Goal: Task Accomplishment & Management: Use online tool/utility

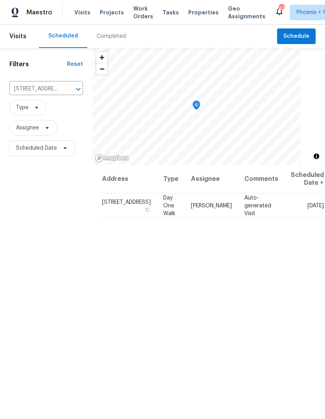
click at [66, 89] on icon "Clear" at bounding box center [68, 89] width 5 height 5
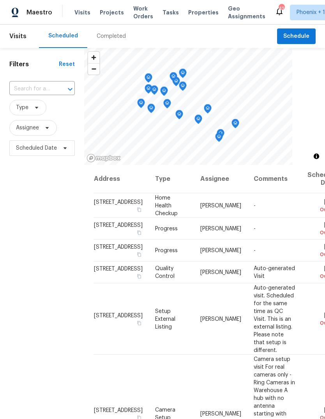
click at [45, 87] on input "text" at bounding box center [31, 89] width 44 height 12
type input "10933"
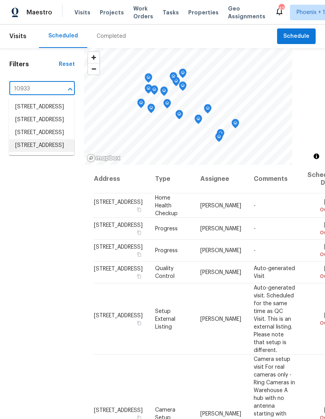
click at [46, 152] on li "[STREET_ADDRESS]" at bounding box center [41, 145] width 65 height 13
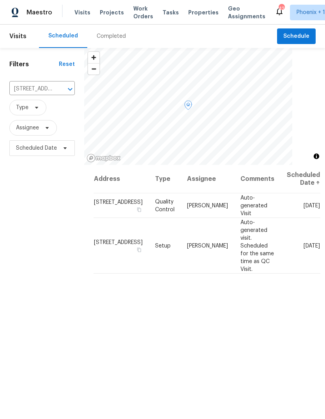
click at [0, 0] on icon at bounding box center [0, 0] width 0 height 0
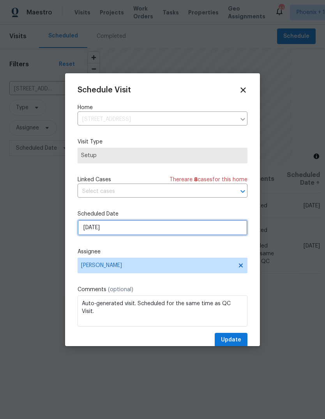
click at [126, 227] on input "[DATE]" at bounding box center [163, 228] width 170 height 16
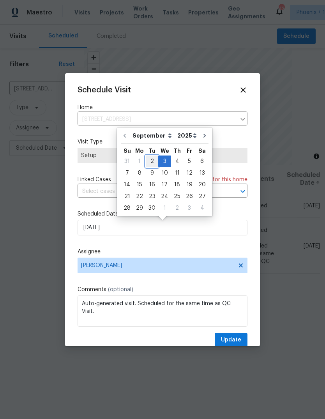
click at [149, 161] on div "2" at bounding box center [152, 161] width 12 height 11
type input "[DATE]"
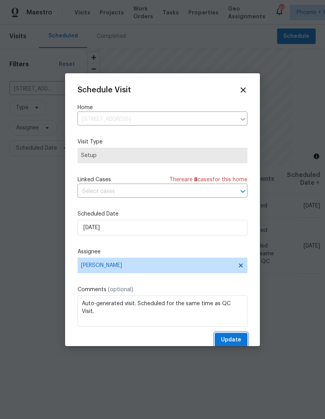
click at [233, 342] on span "Update" at bounding box center [231, 340] width 20 height 10
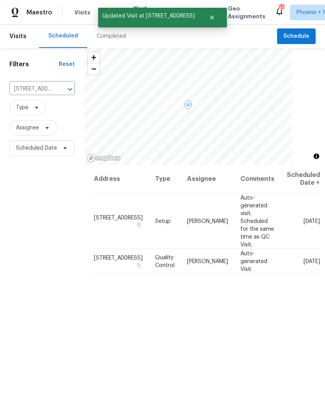
click at [0, 0] on icon at bounding box center [0, 0] width 0 height 0
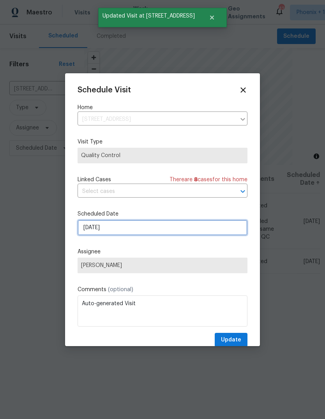
click at [117, 229] on input "[DATE]" at bounding box center [163, 228] width 170 height 16
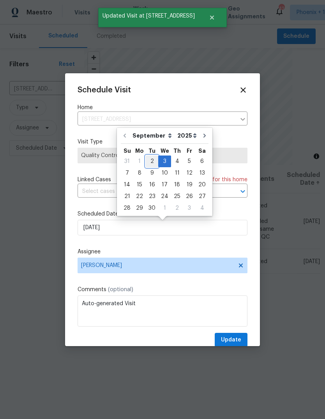
click at [151, 161] on div "2" at bounding box center [152, 161] width 12 height 11
type input "[DATE]"
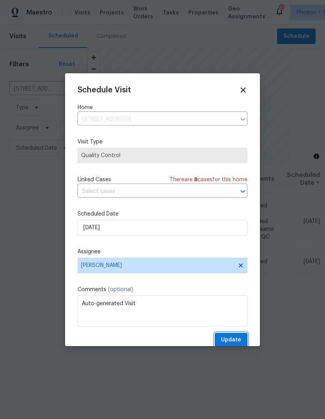
click at [236, 340] on span "Update" at bounding box center [231, 340] width 20 height 10
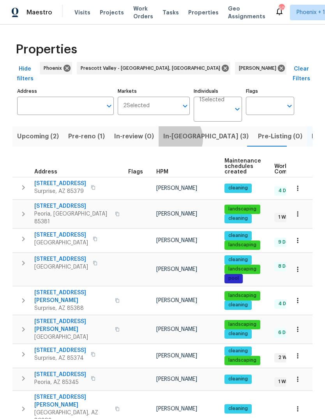
click at [172, 131] on span "In-reno (3)" at bounding box center [205, 136] width 85 height 11
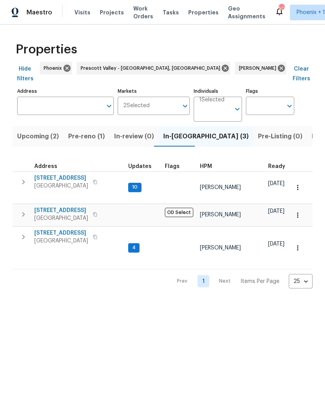
click at [21, 232] on icon "button" at bounding box center [23, 236] width 9 height 9
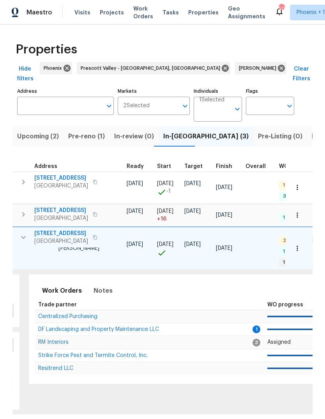
scroll to position [0, 143]
click at [117, 327] on span "DF Landscaping and Property Maintenance LLC" at bounding box center [97, 329] width 121 height 5
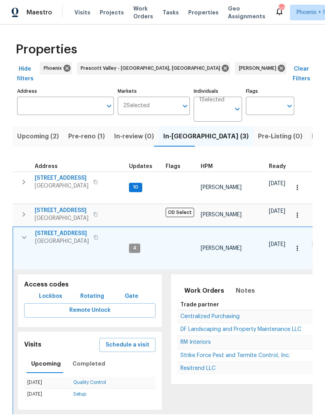
scroll to position [0, 0]
click at [23, 233] on icon "button" at bounding box center [23, 237] width 9 height 9
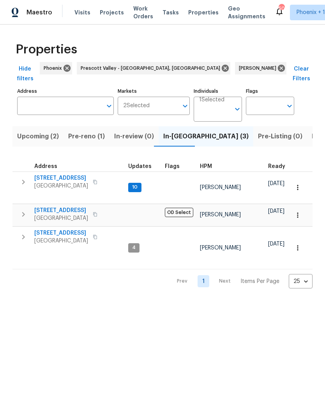
click at [24, 180] on icon "button" at bounding box center [23, 182] width 3 height 5
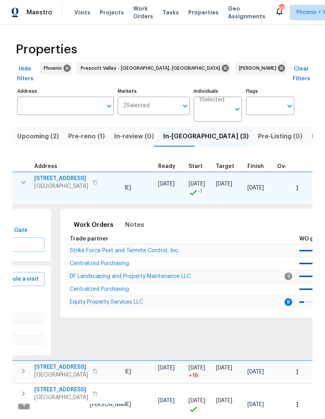
scroll to position [0, 110]
click at [120, 299] on span "Equity Property Services LLC" at bounding box center [106, 301] width 73 height 5
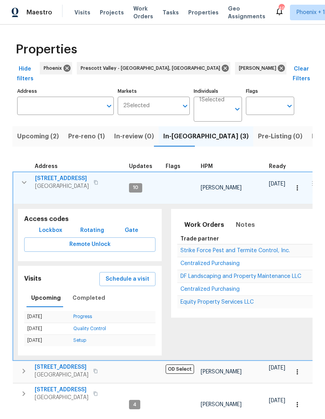
scroll to position [0, 0]
click at [24, 178] on icon "button" at bounding box center [23, 182] width 9 height 9
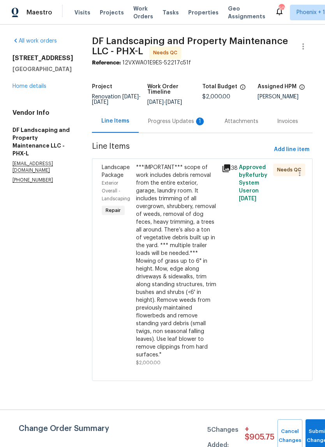
click at [176, 119] on div "Progress Updates 1" at bounding box center [177, 121] width 58 height 8
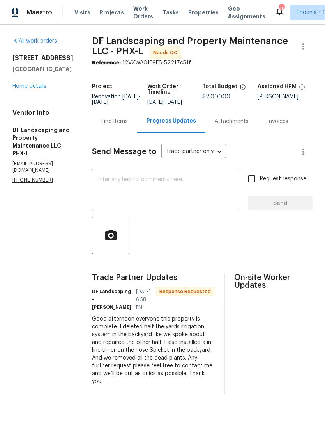
click at [193, 191] on textarea at bounding box center [165, 190] width 137 height 27
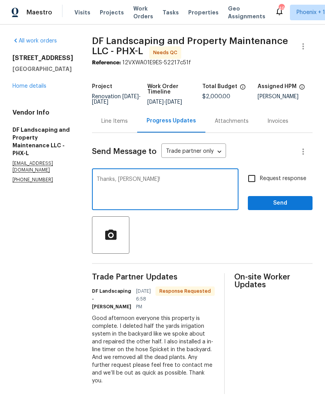
type textarea "Thanks, Duane!"
click at [291, 201] on span "Send" at bounding box center [280, 203] width 52 height 10
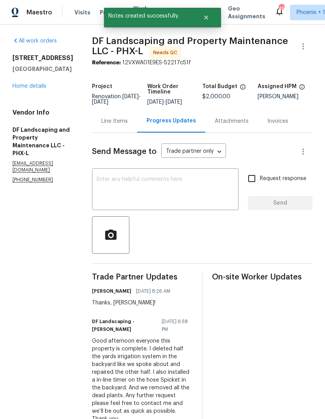
click at [114, 120] on div "Line Items" at bounding box center [114, 121] width 27 height 8
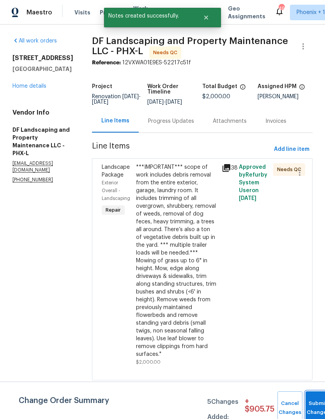
click at [315, 405] on button "Submit Changes" at bounding box center [318, 409] width 25 height 34
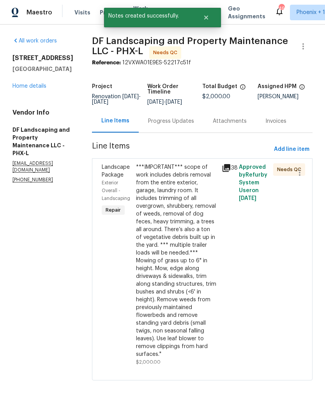
click at [176, 219] on div "***IMPORTANT*** scope of work includes debris removal from the entire exterior,…" at bounding box center [176, 260] width 81 height 195
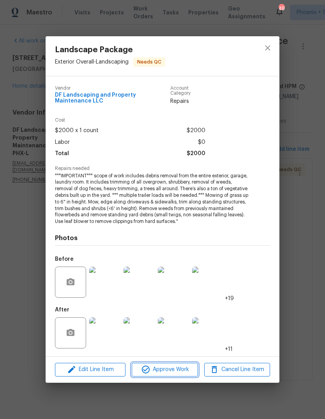
click at [174, 368] on span "Approve Work" at bounding box center [164, 370] width 61 height 10
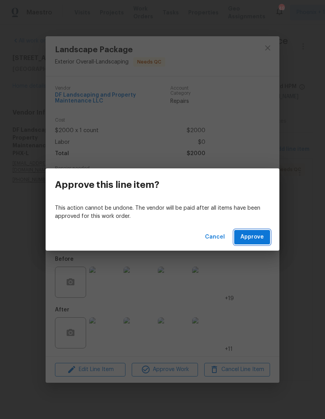
click at [251, 236] on span "Approve" at bounding box center [252, 237] width 23 height 10
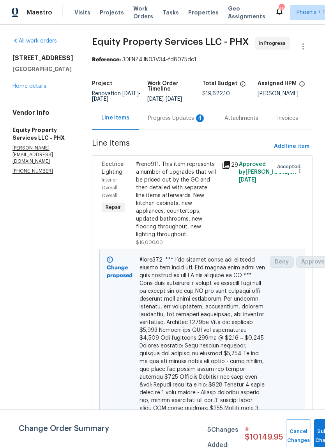
click at [170, 116] on div "Progress Updates 4" at bounding box center [177, 118] width 58 height 8
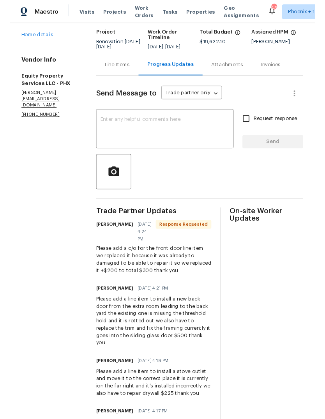
scroll to position [37, 0]
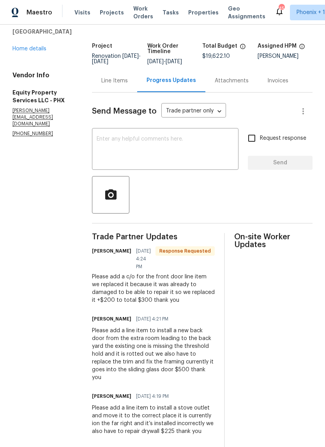
click at [167, 144] on textarea at bounding box center [165, 149] width 137 height 27
